Goal: Check status

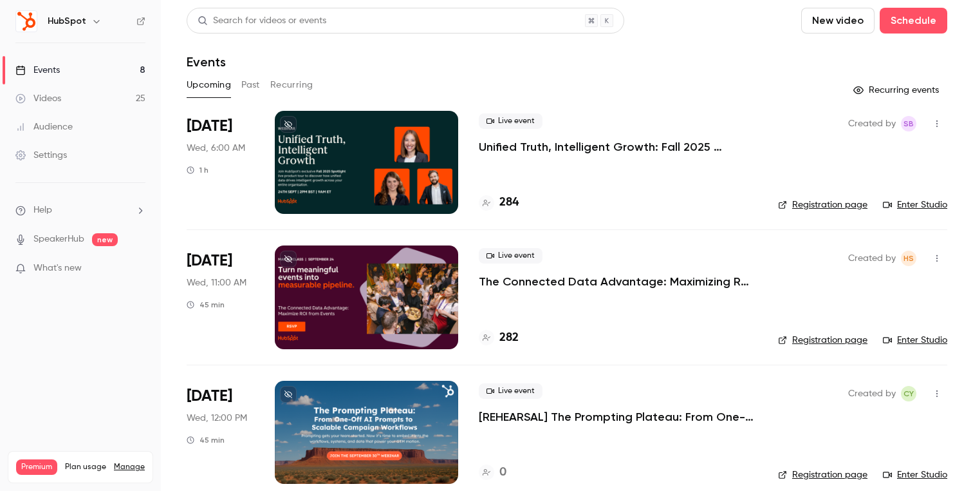
click at [251, 83] on button "Past" at bounding box center [250, 85] width 19 height 21
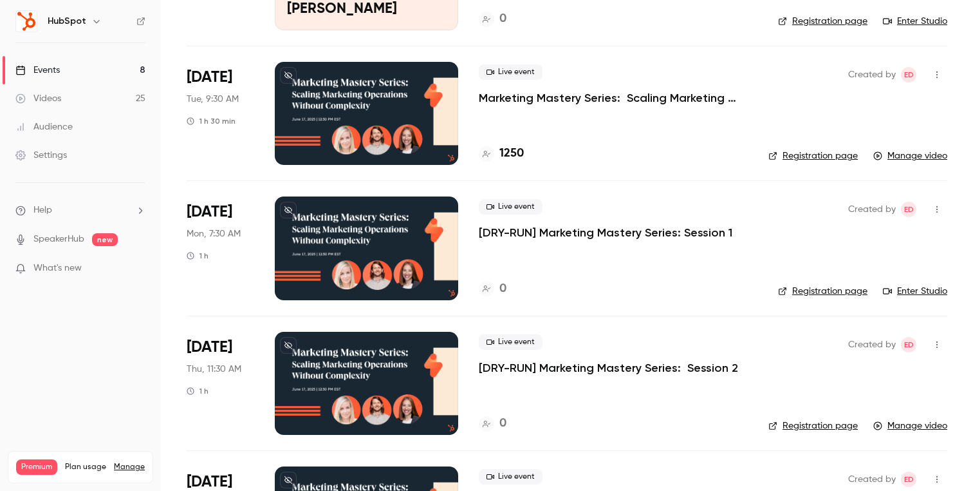
scroll to position [1433, 0]
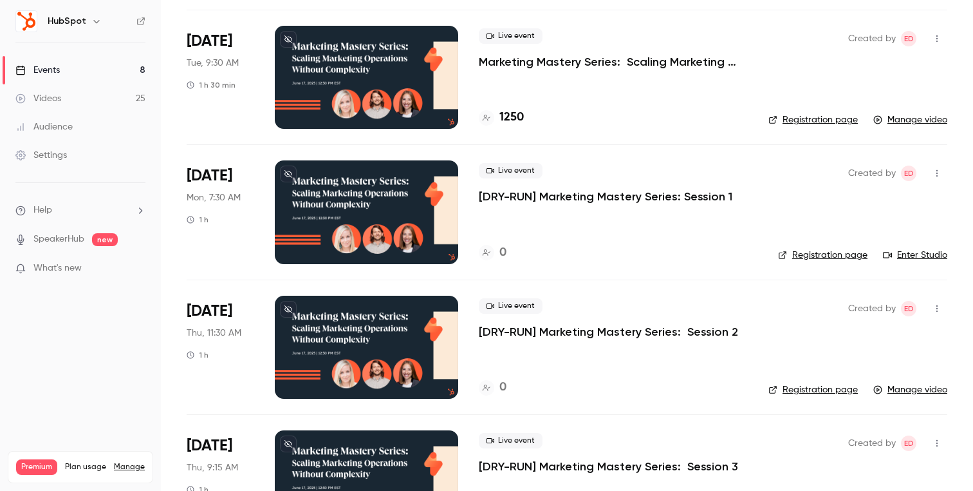
click at [120, 70] on link "Events 8" at bounding box center [80, 70] width 161 height 28
